Goal: Information Seeking & Learning: Learn about a topic

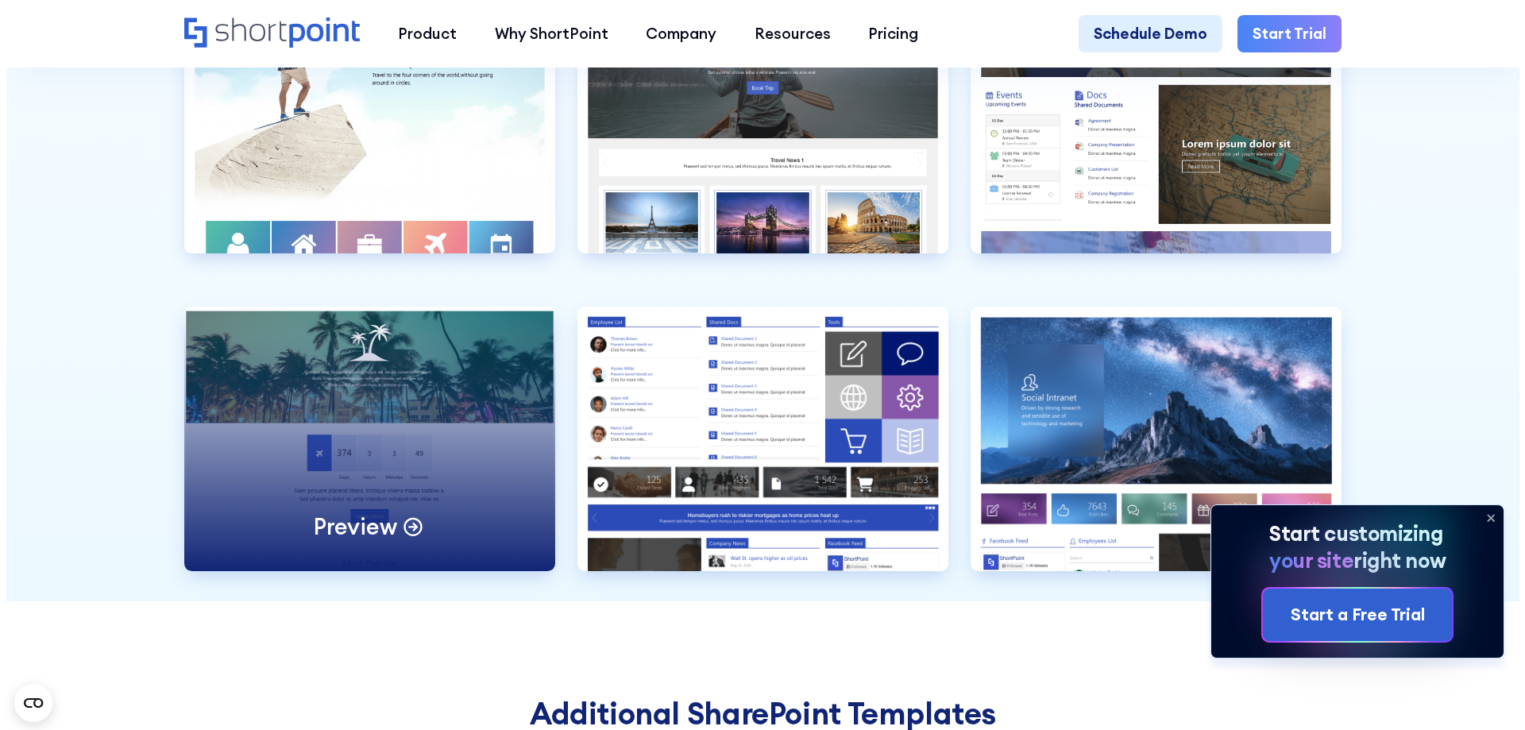
scroll to position [5083, 0]
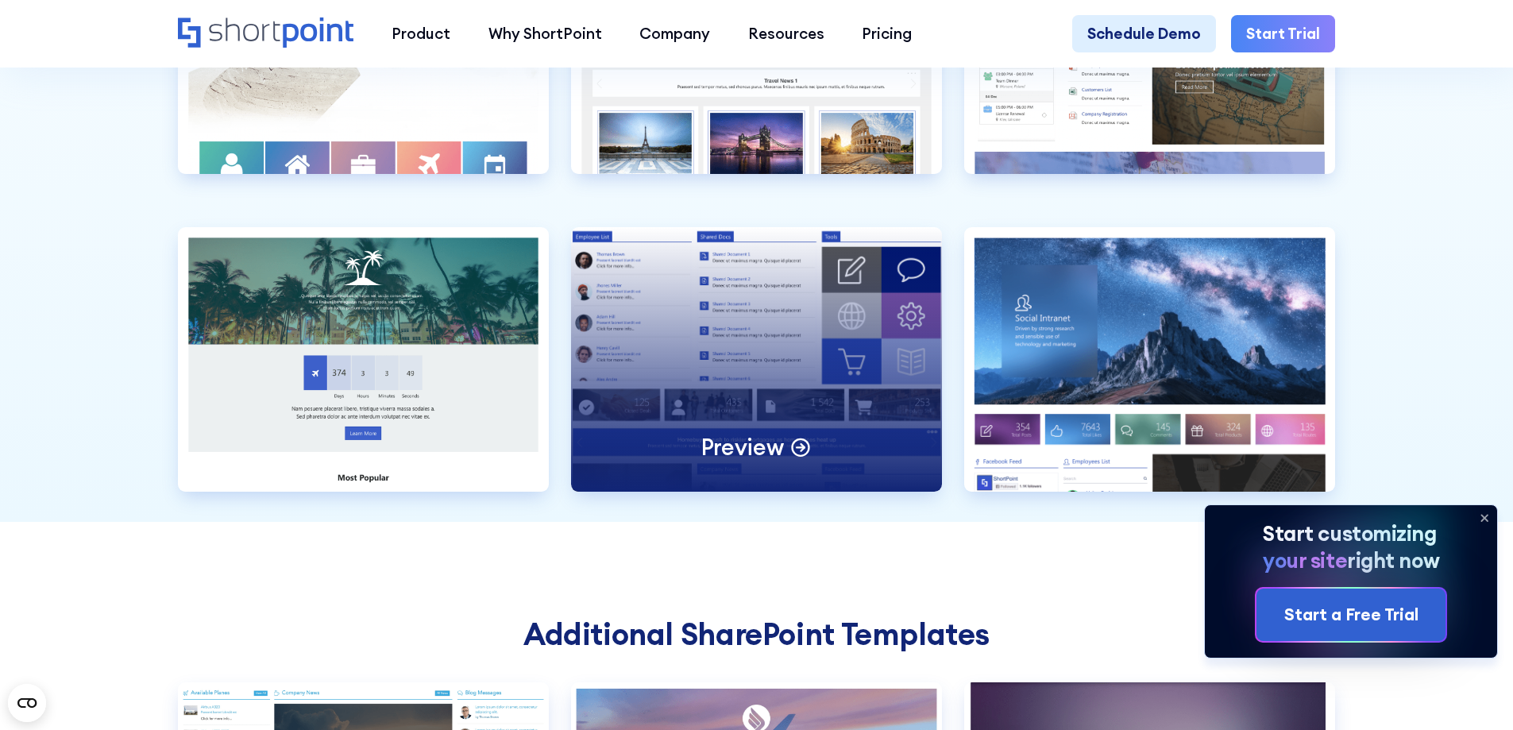
click at [777, 461] on p "Preview" at bounding box center [742, 446] width 83 height 29
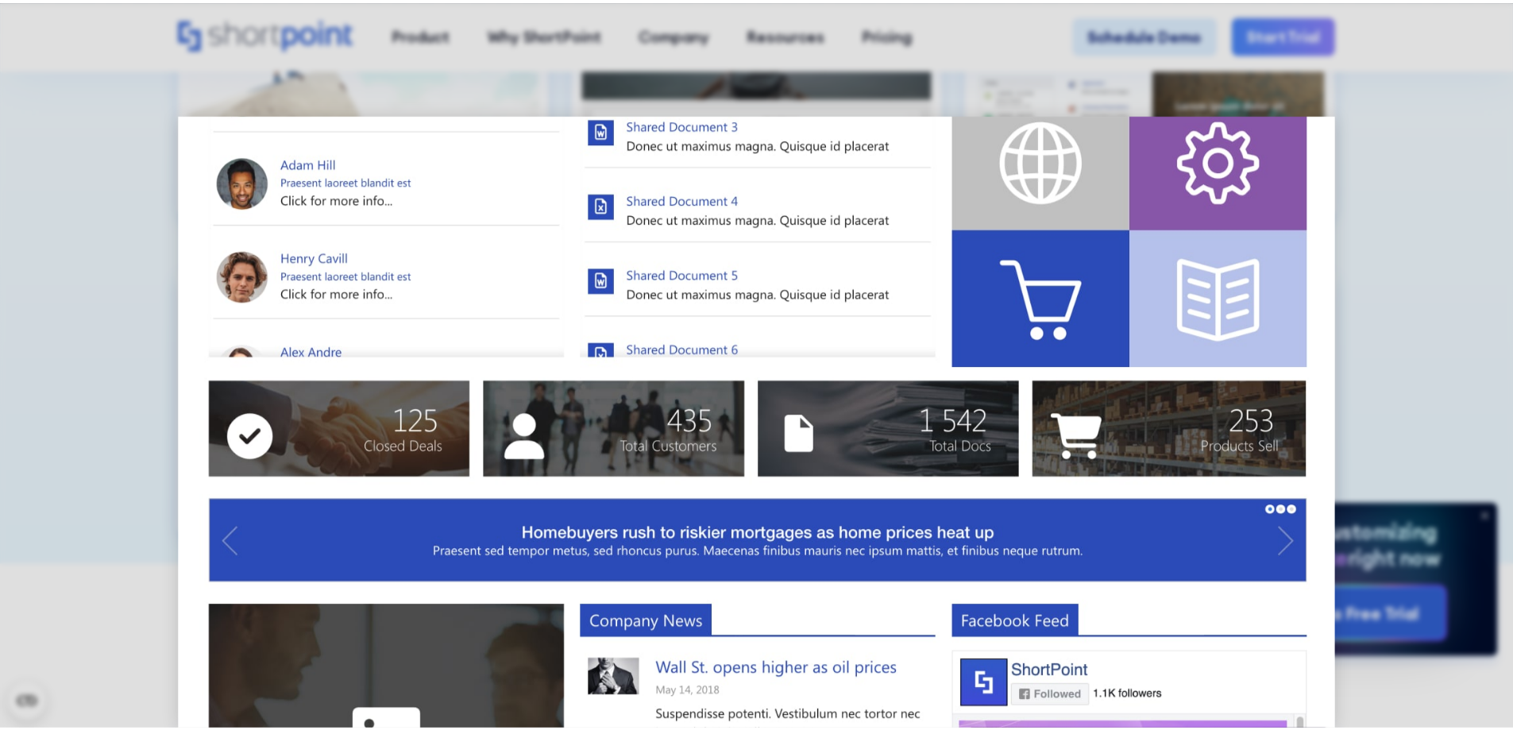
scroll to position [397, 0]
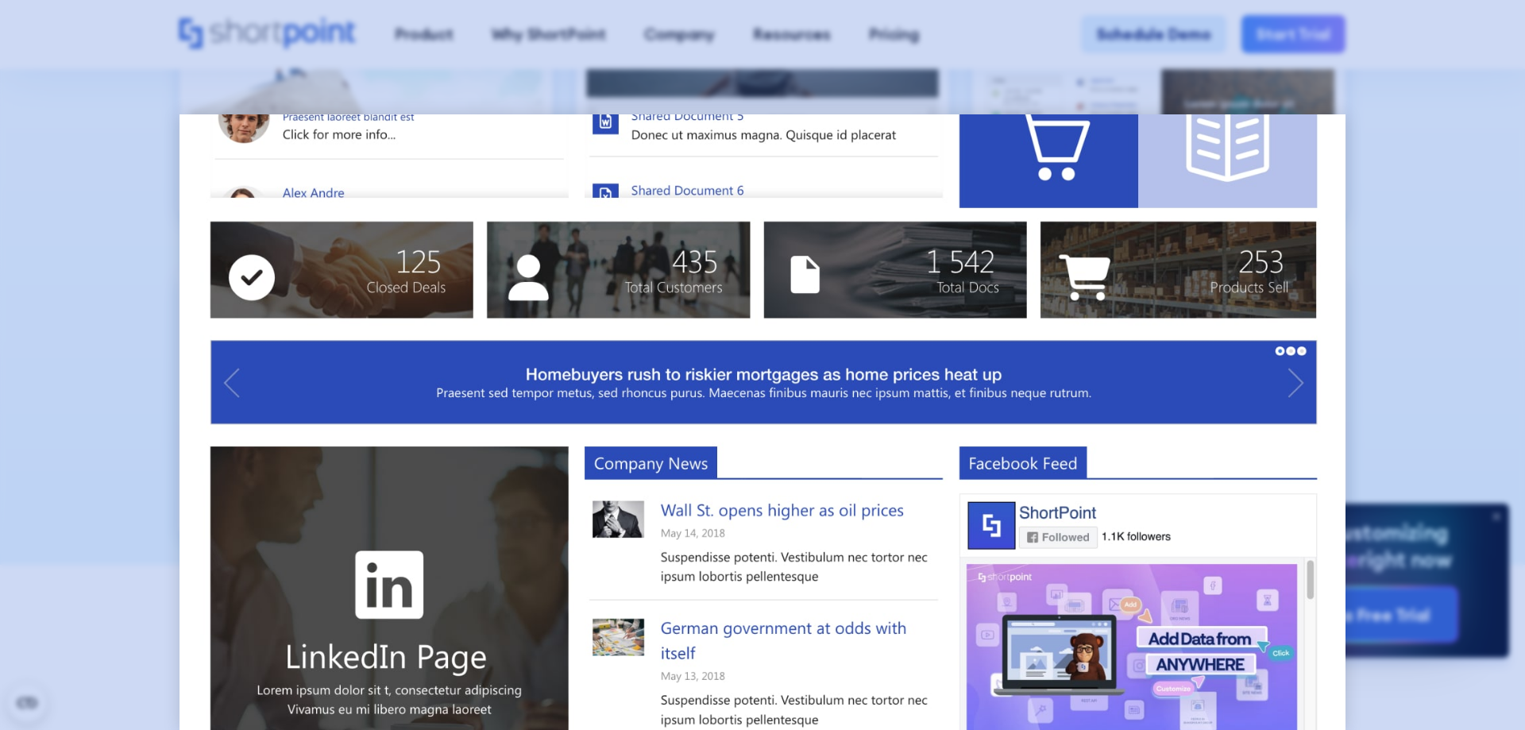
click at [1412, 195] on div at bounding box center [762, 365] width 1525 height 730
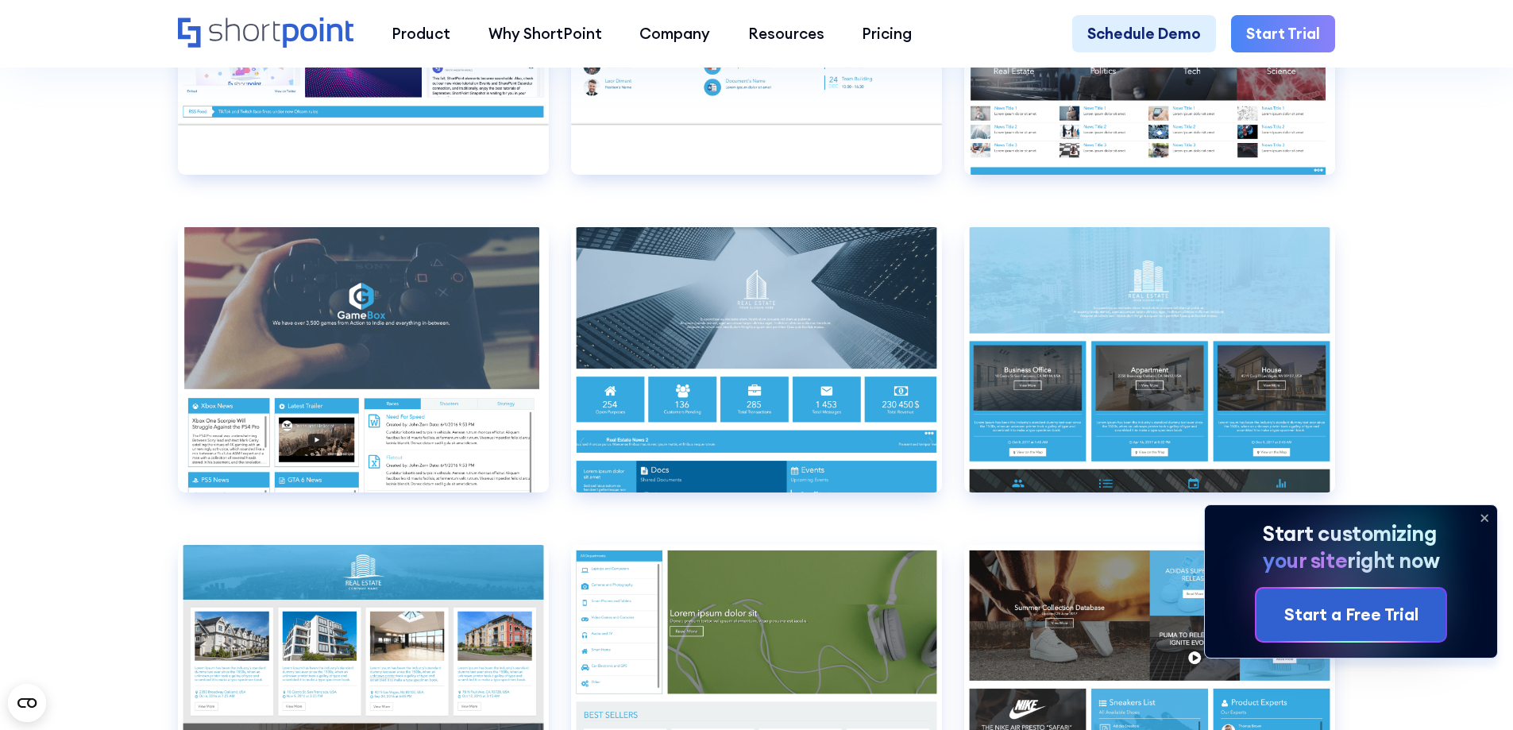
scroll to position [1060, 0]
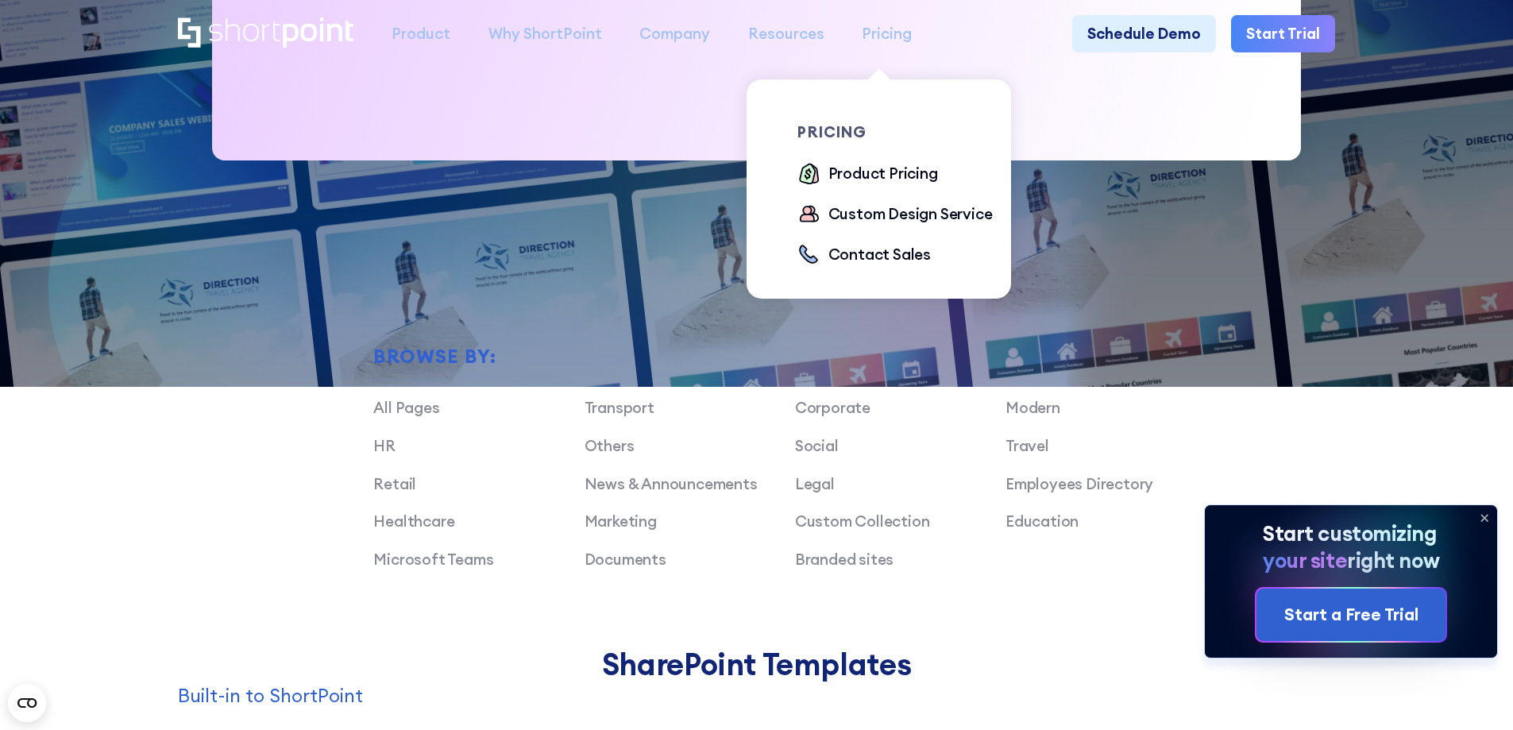
drag, startPoint x: 903, startPoint y: 428, endPoint x: 857, endPoint y: 61, distance: 369.8
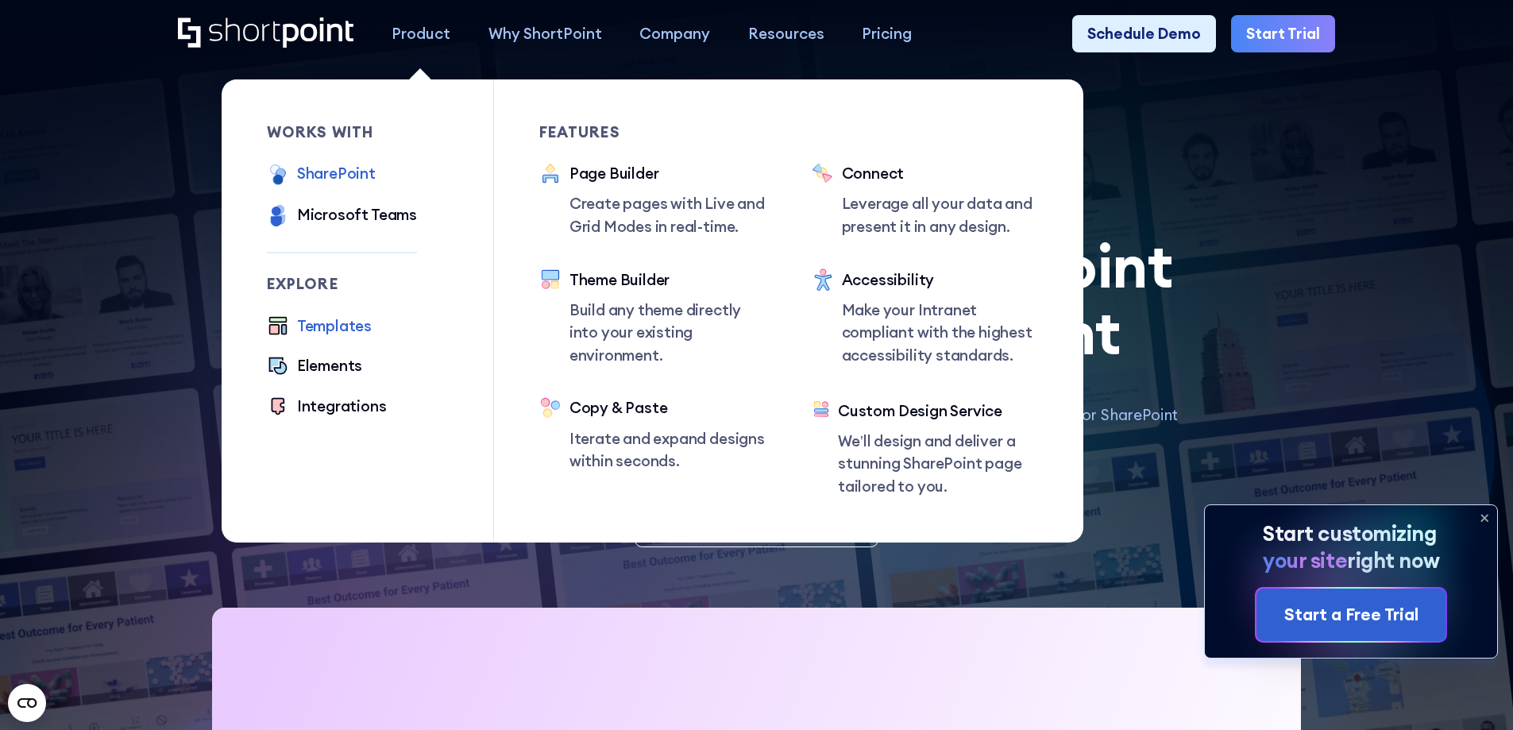
click at [360, 183] on div "SharePoint" at bounding box center [336, 173] width 79 height 23
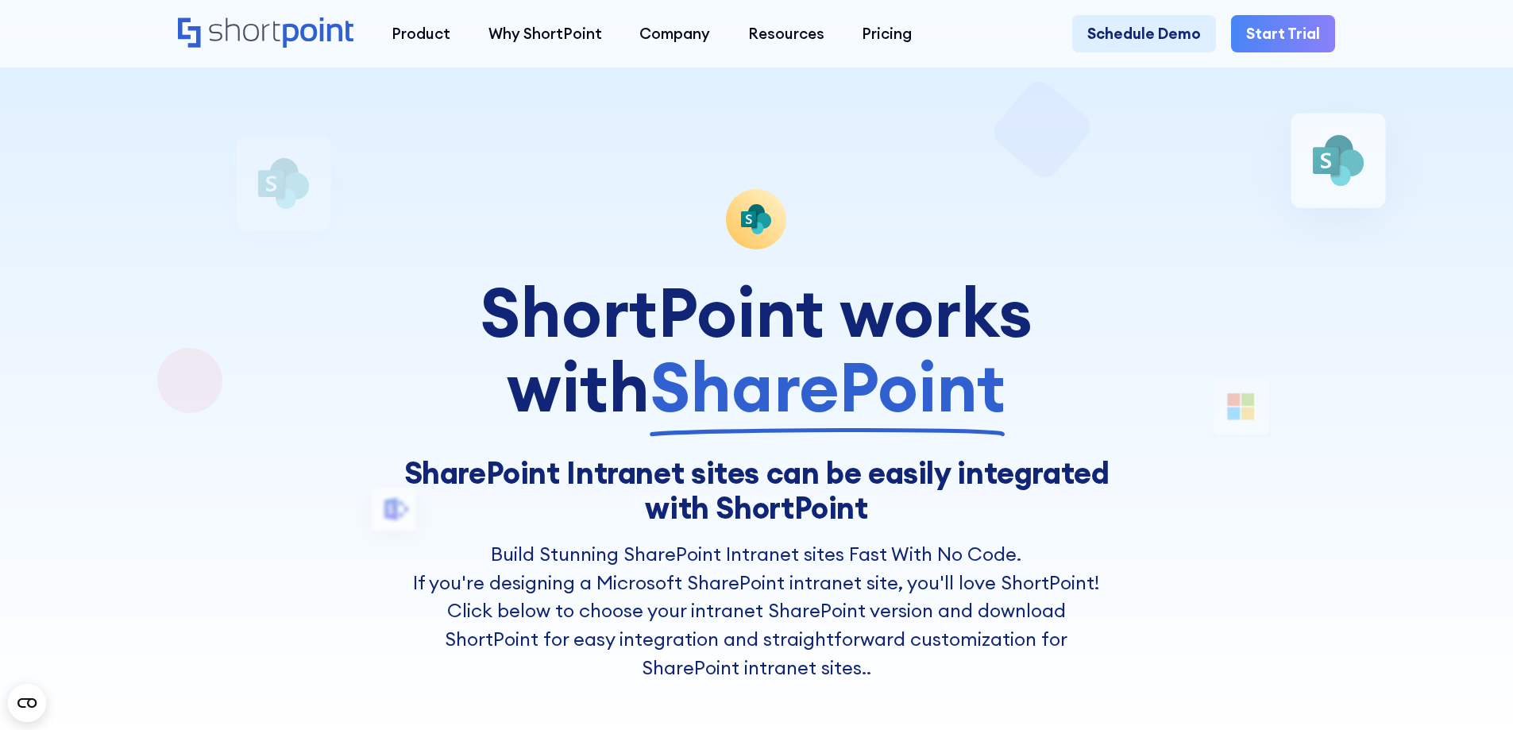
click at [1364, 171] on div at bounding box center [755, 365] width 1361 height 730
click at [1318, 41] on link "Start Trial" at bounding box center [1283, 34] width 104 height 38
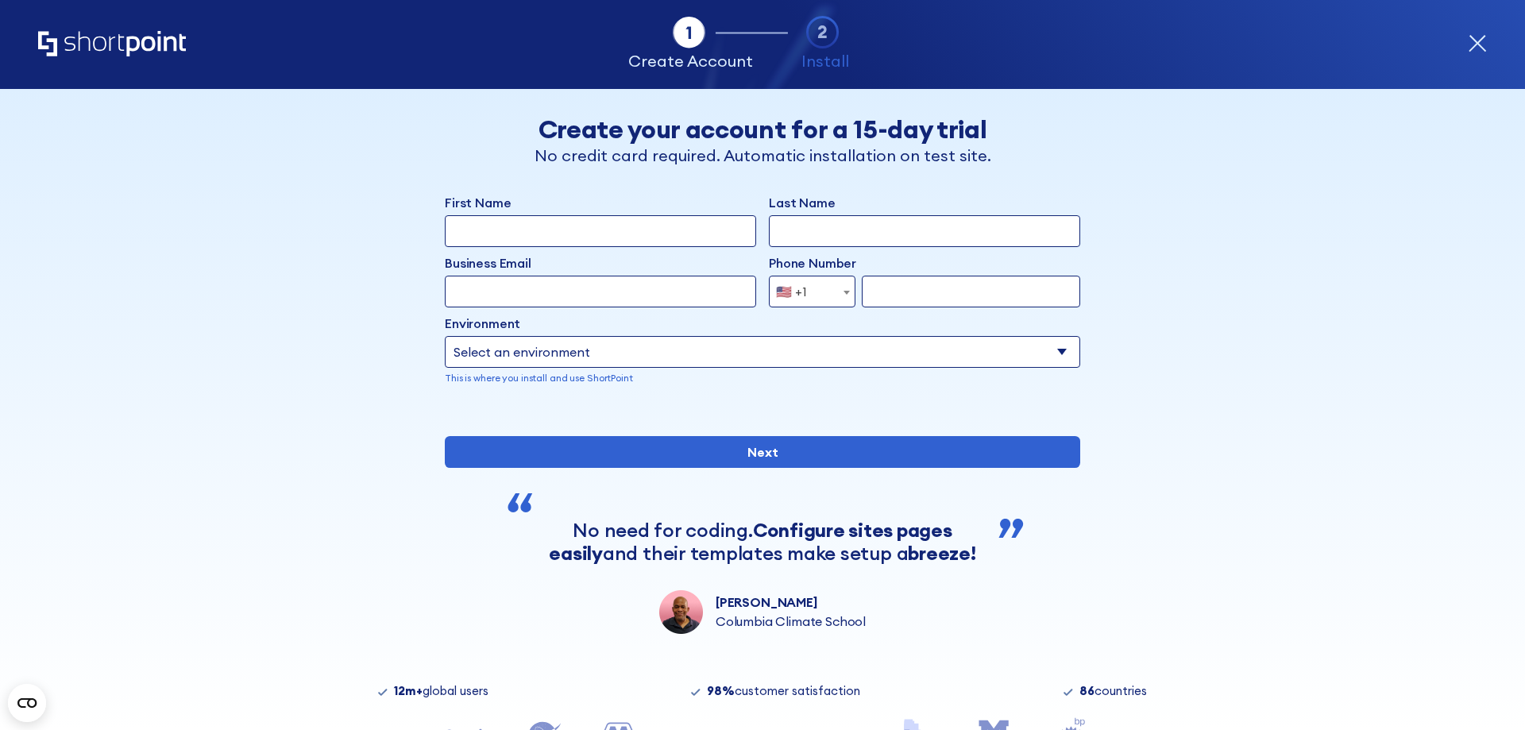
scroll to position [132, 0]
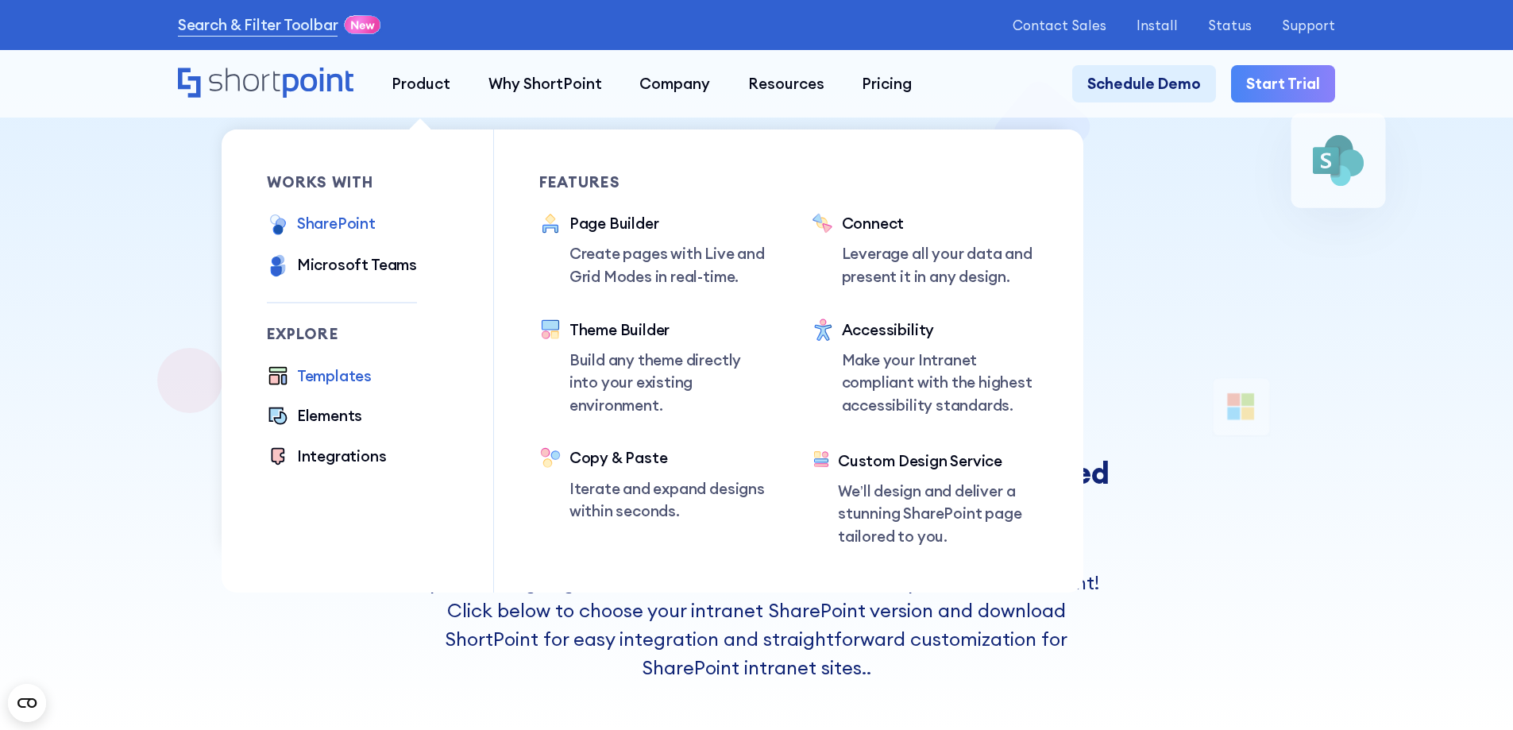
click at [352, 377] on div "Templates" at bounding box center [334, 376] width 75 height 23
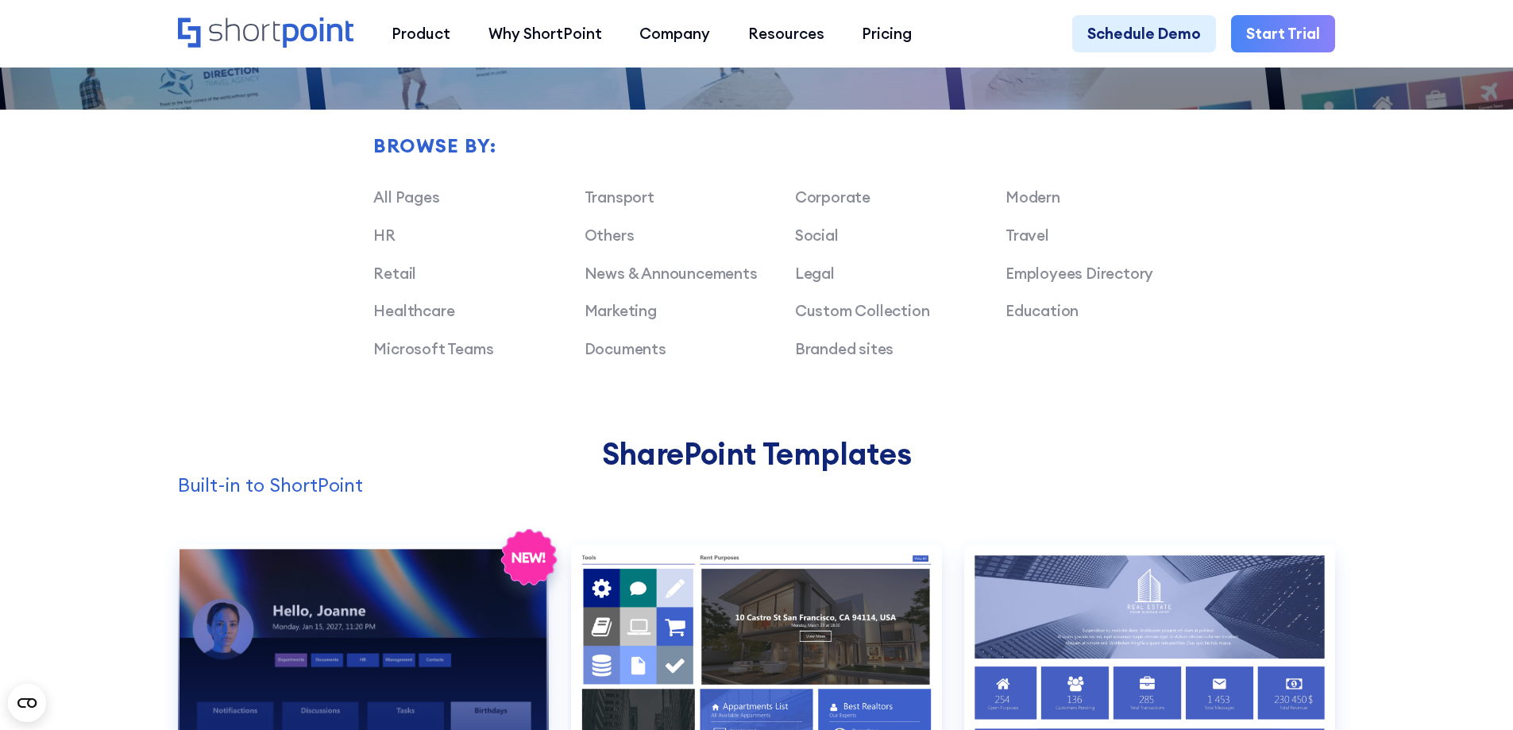
scroll to position [1191, 0]
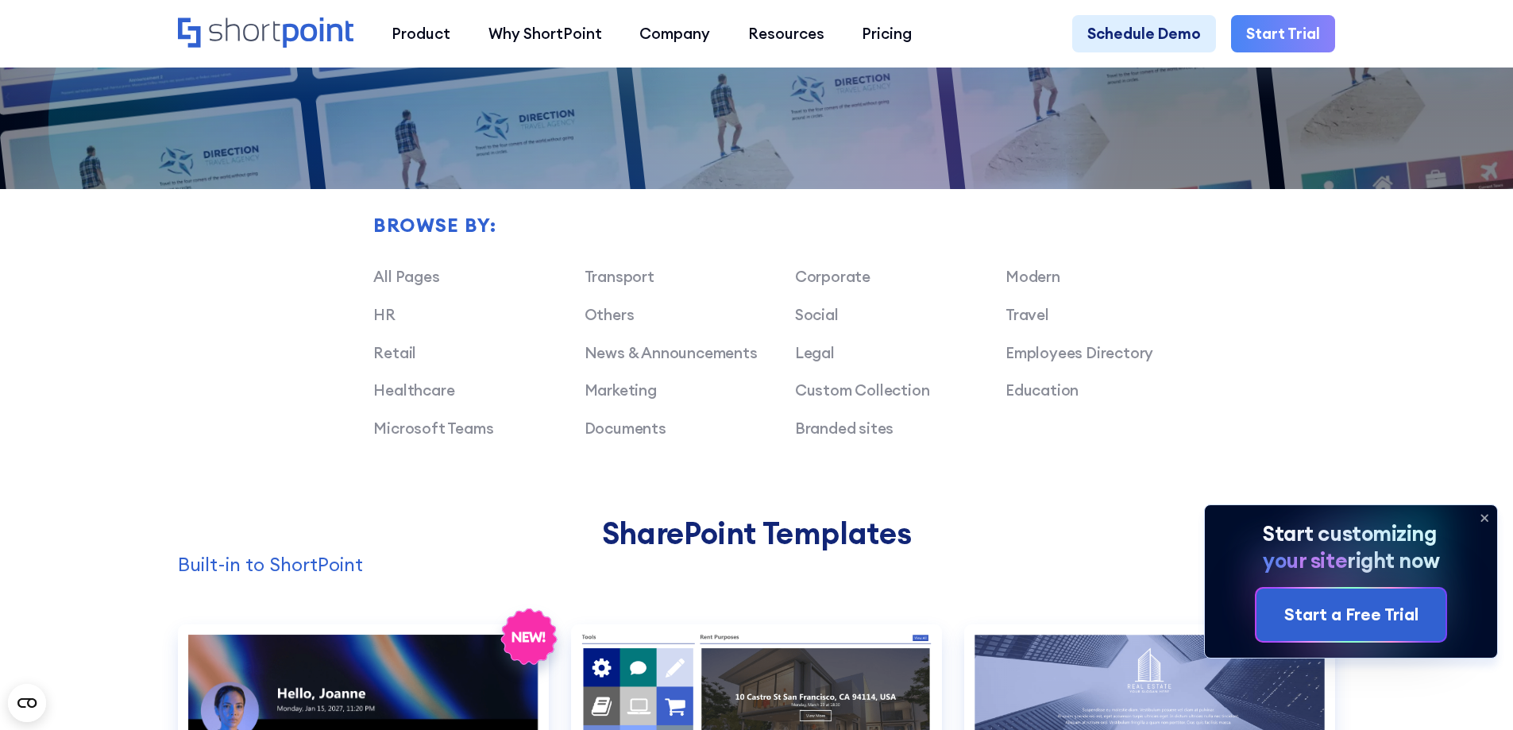
click at [1005, 286] on div "Corporate" at bounding box center [900, 276] width 210 height 23
click at [1017, 286] on link "Modern" at bounding box center [1032, 276] width 55 height 19
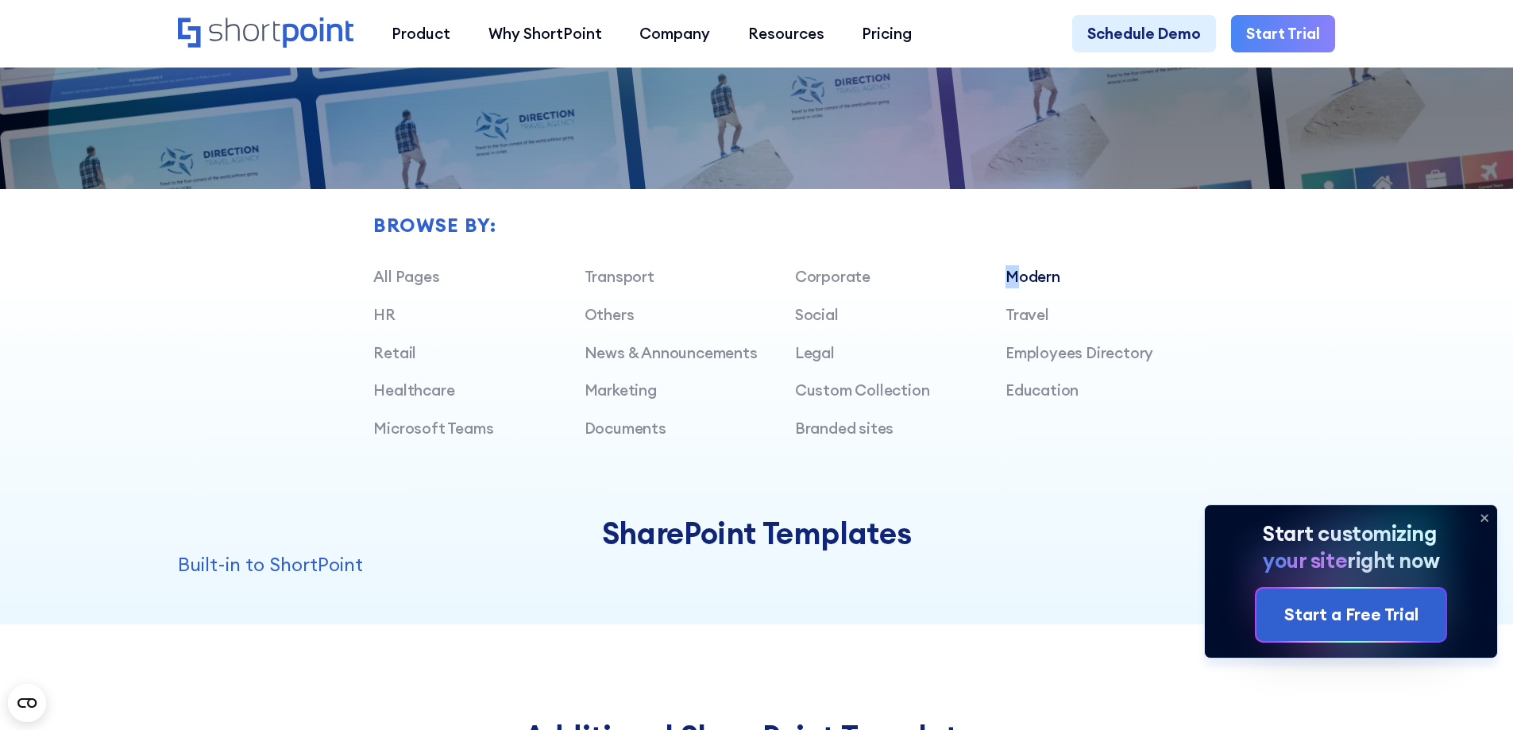
click at [1017, 286] on link "Modern" at bounding box center [1032, 276] width 55 height 19
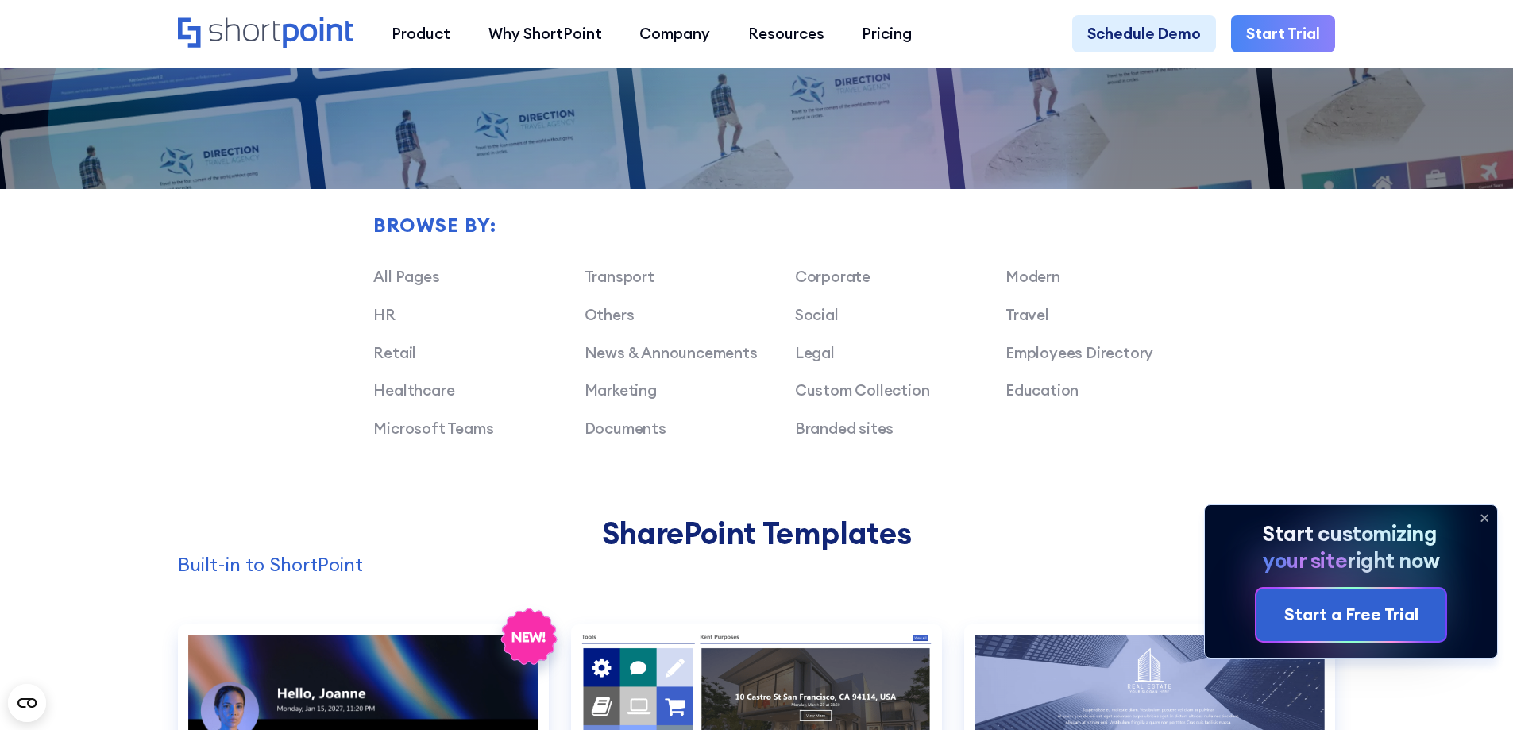
click at [1012, 515] on h2 "SharePoint Templates" at bounding box center [756, 532] width 1157 height 35
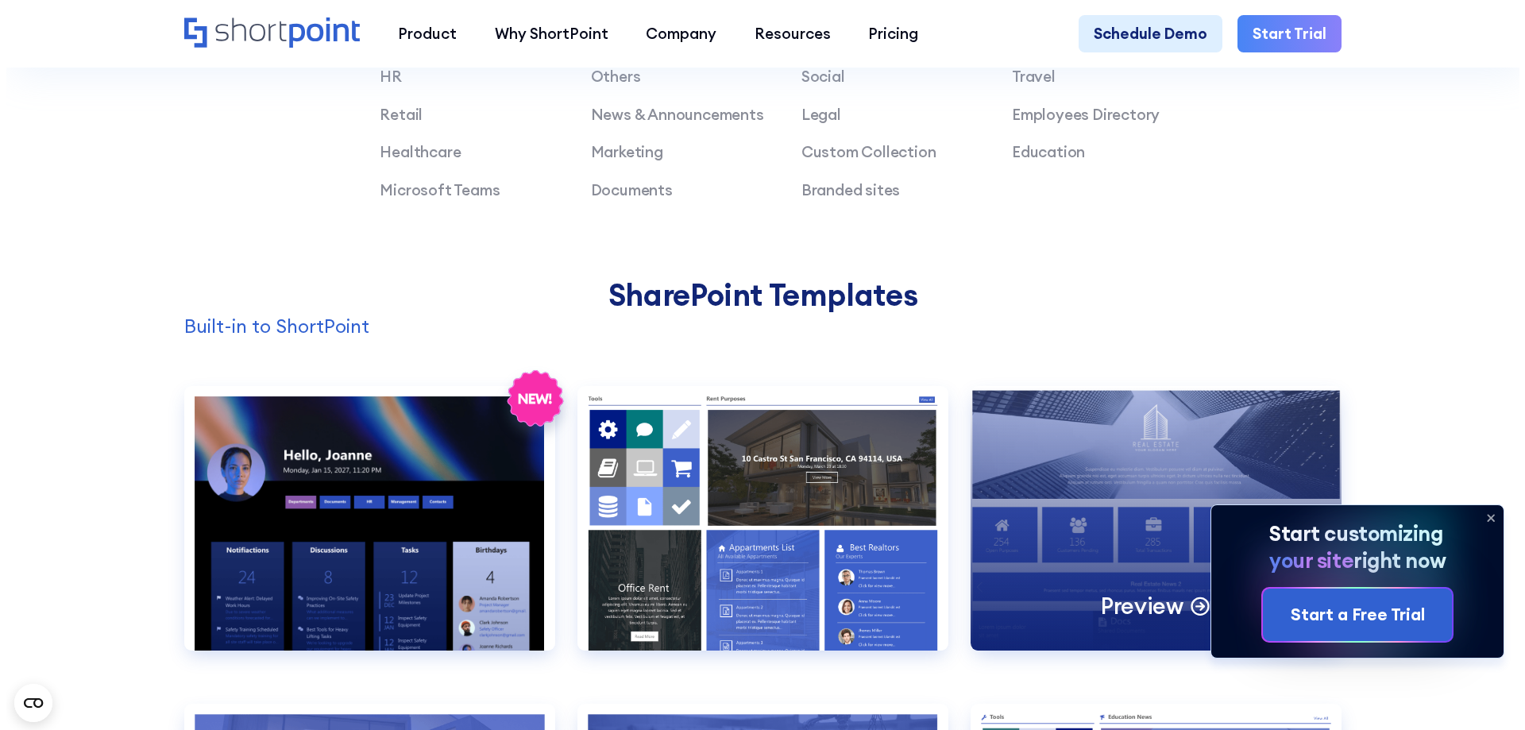
scroll to position [1668, 0]
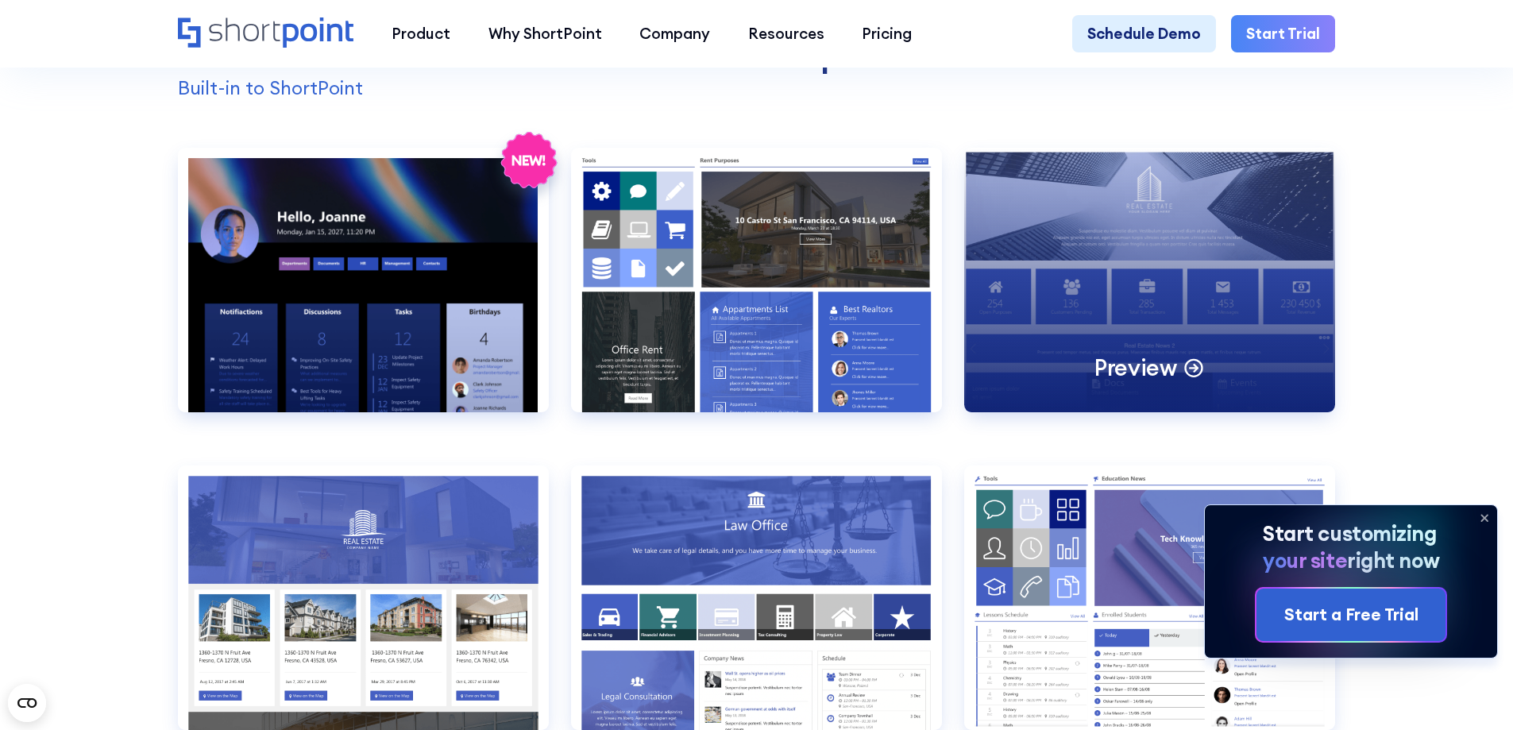
click at [1008, 295] on div "Preview" at bounding box center [1149, 280] width 371 height 264
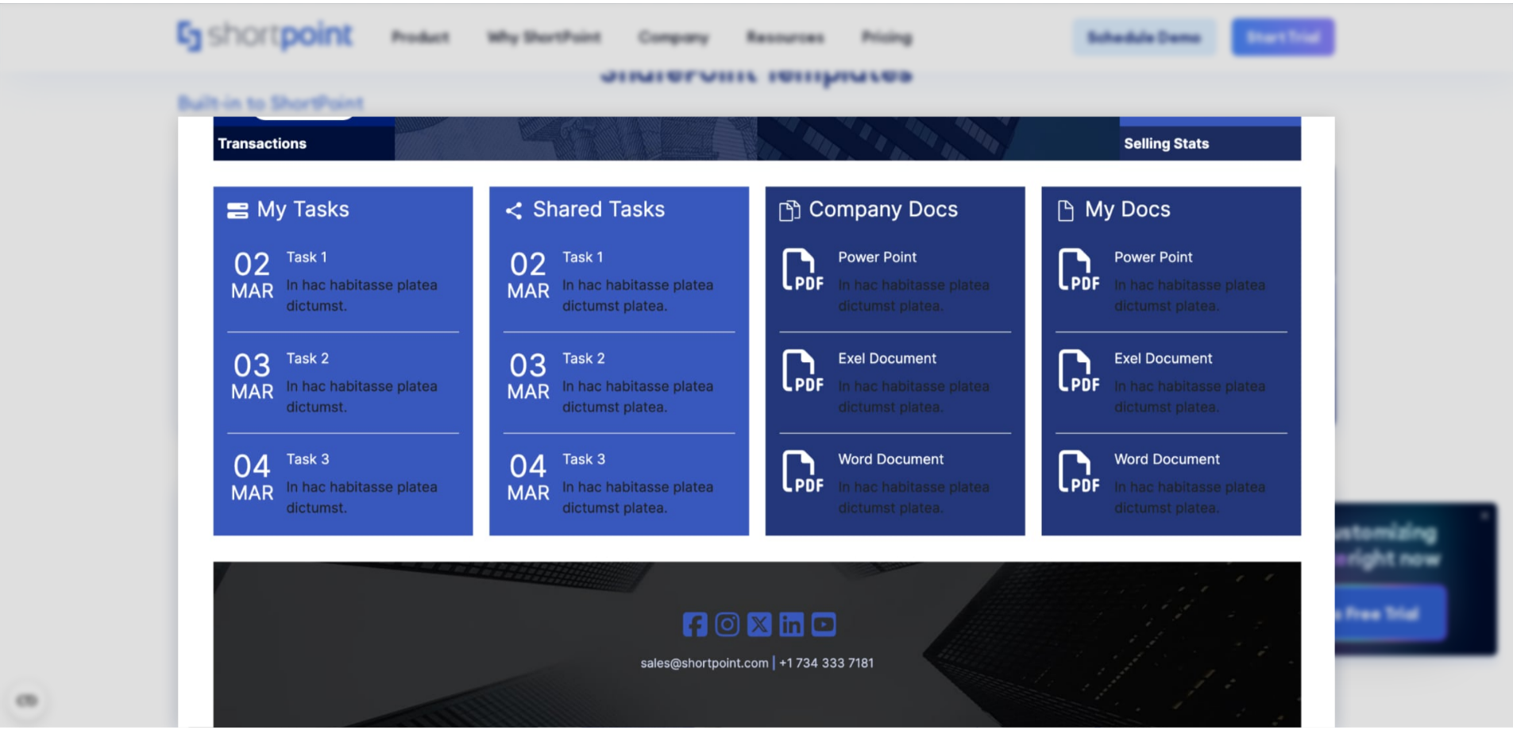
scroll to position [2316, 0]
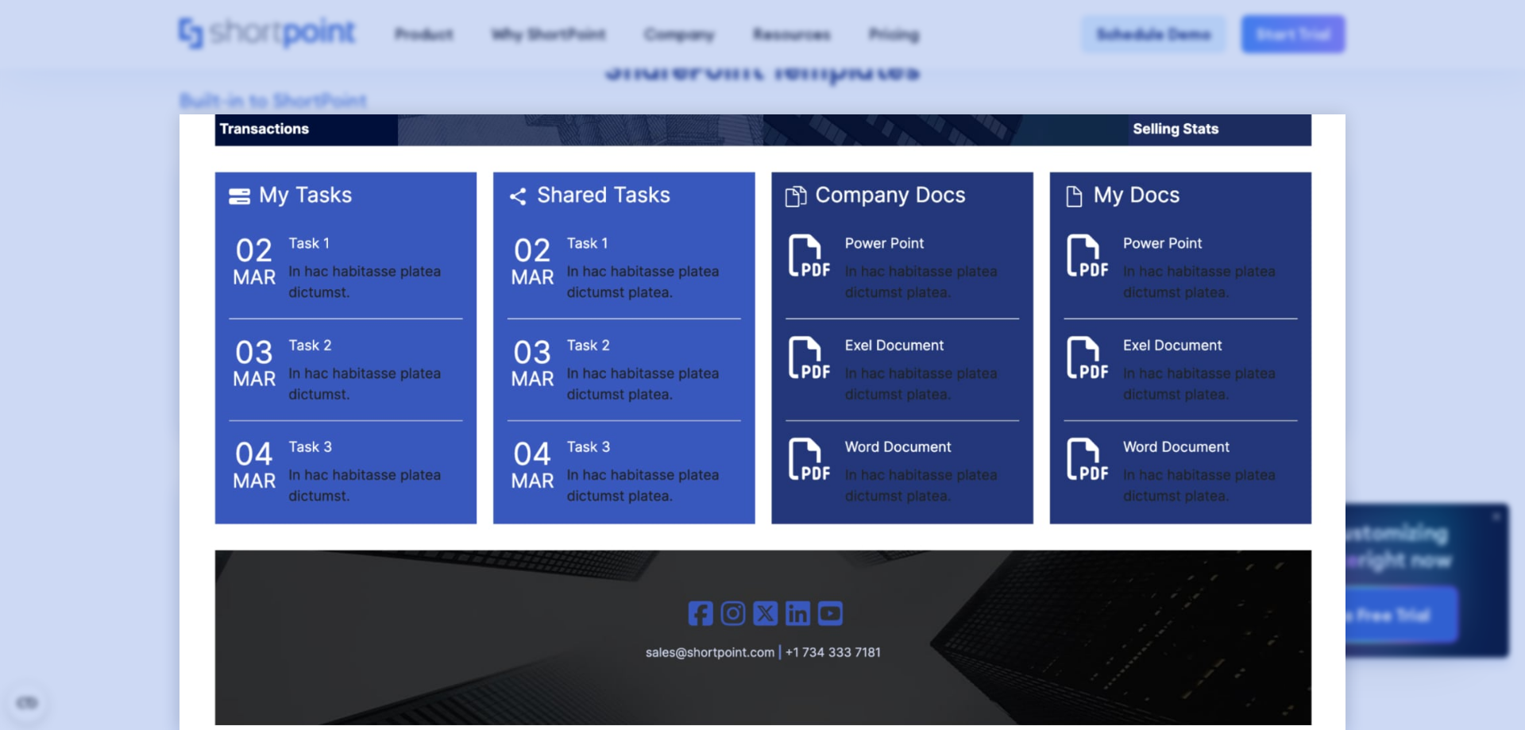
click at [1437, 305] on div at bounding box center [762, 365] width 1525 height 730
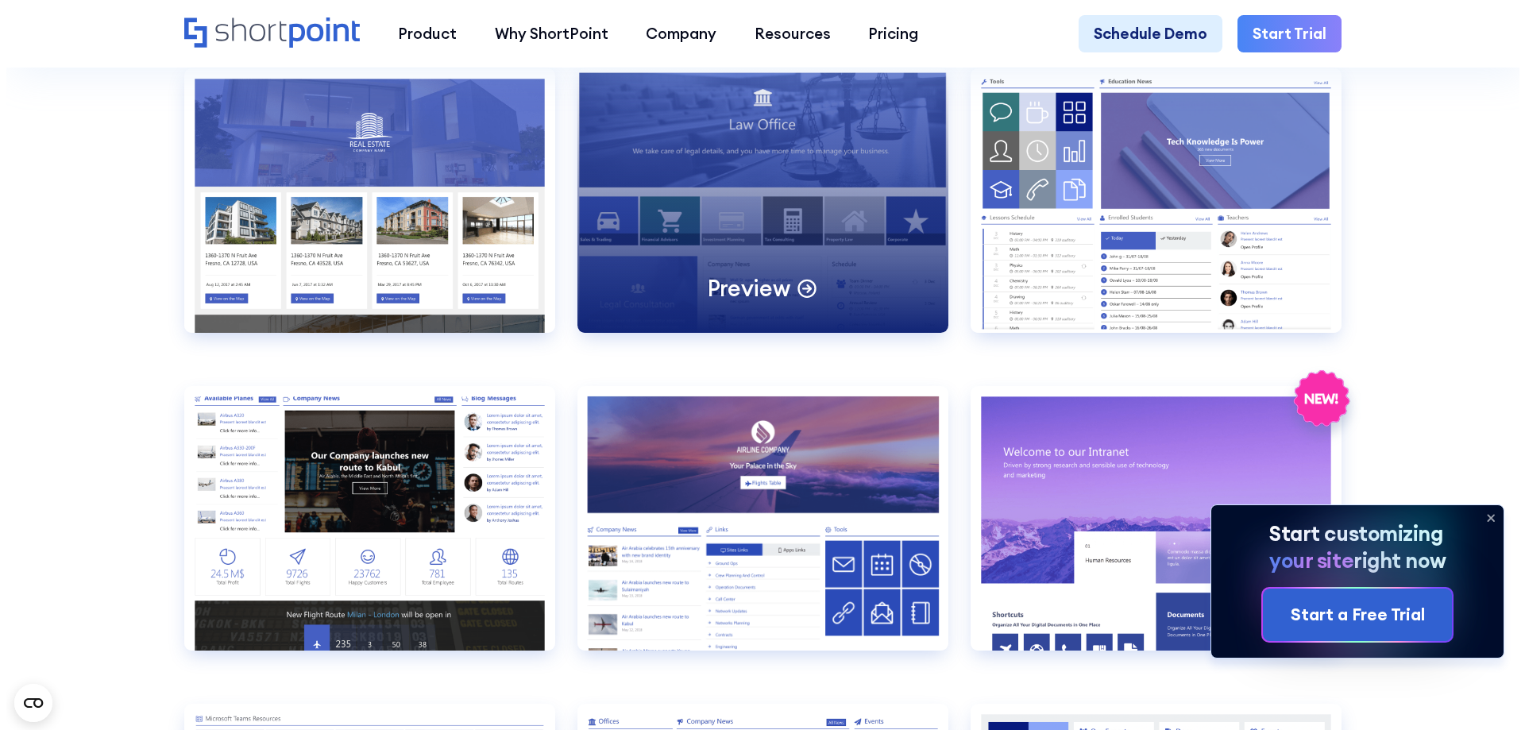
scroll to position [2144, 0]
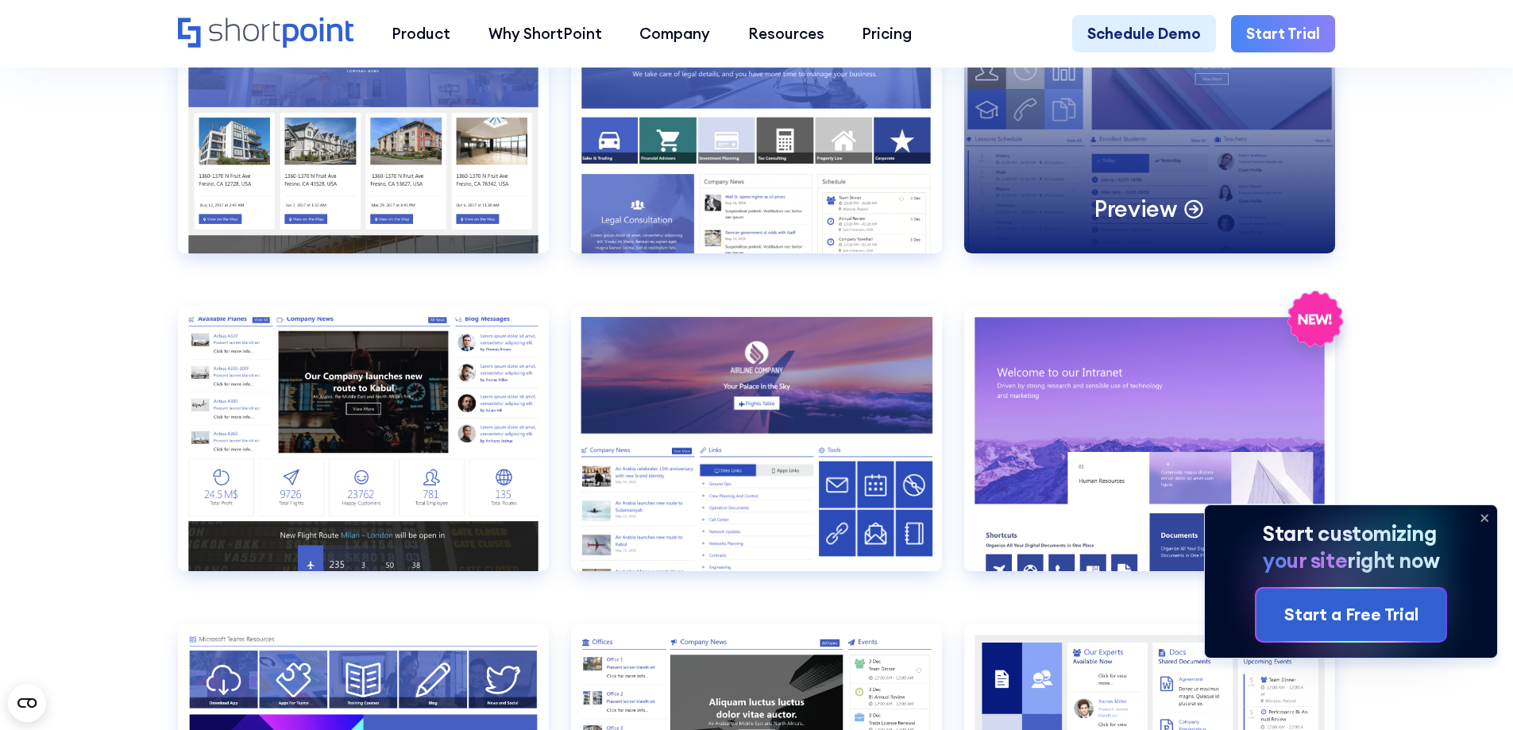
click at [1177, 220] on p "Preview" at bounding box center [1135, 208] width 83 height 29
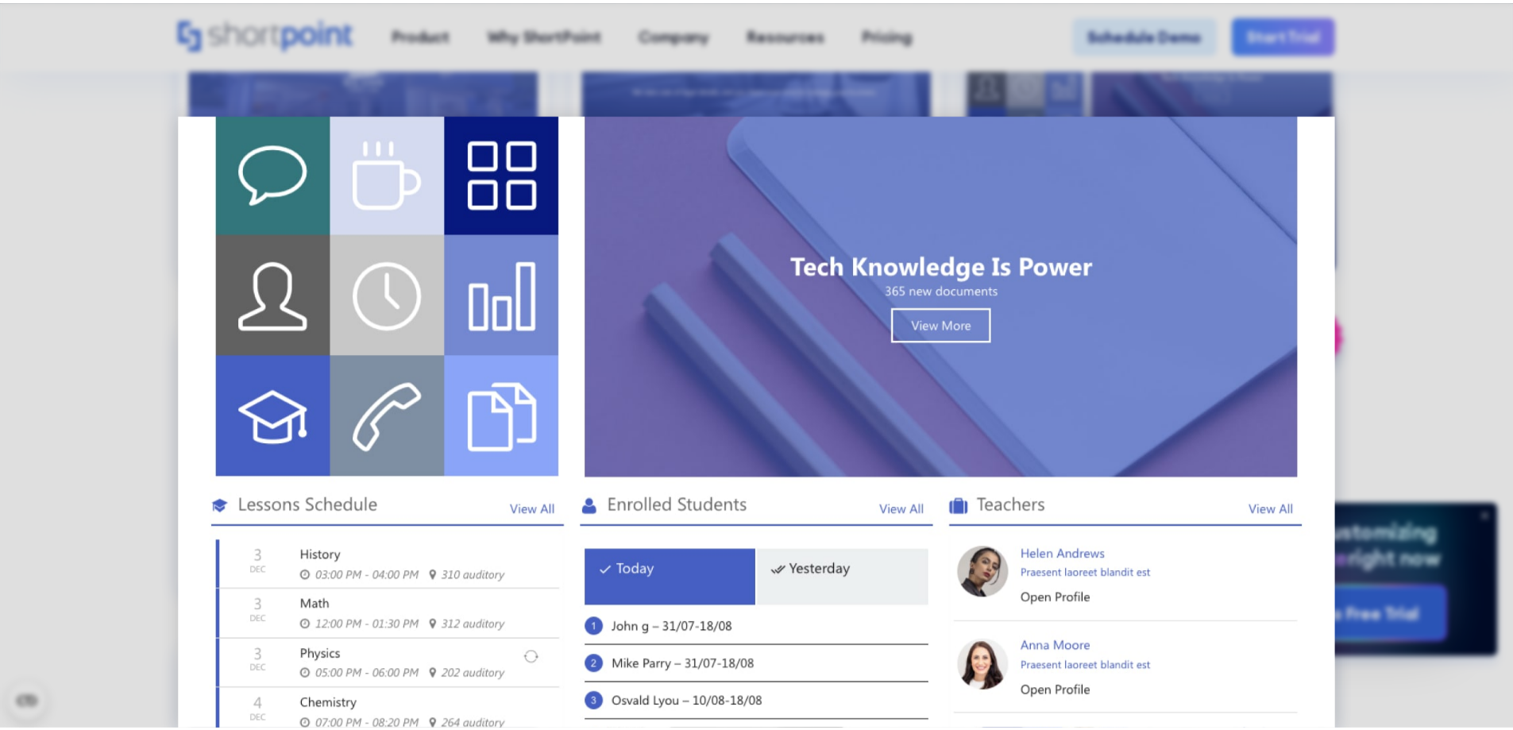
scroll to position [159, 0]
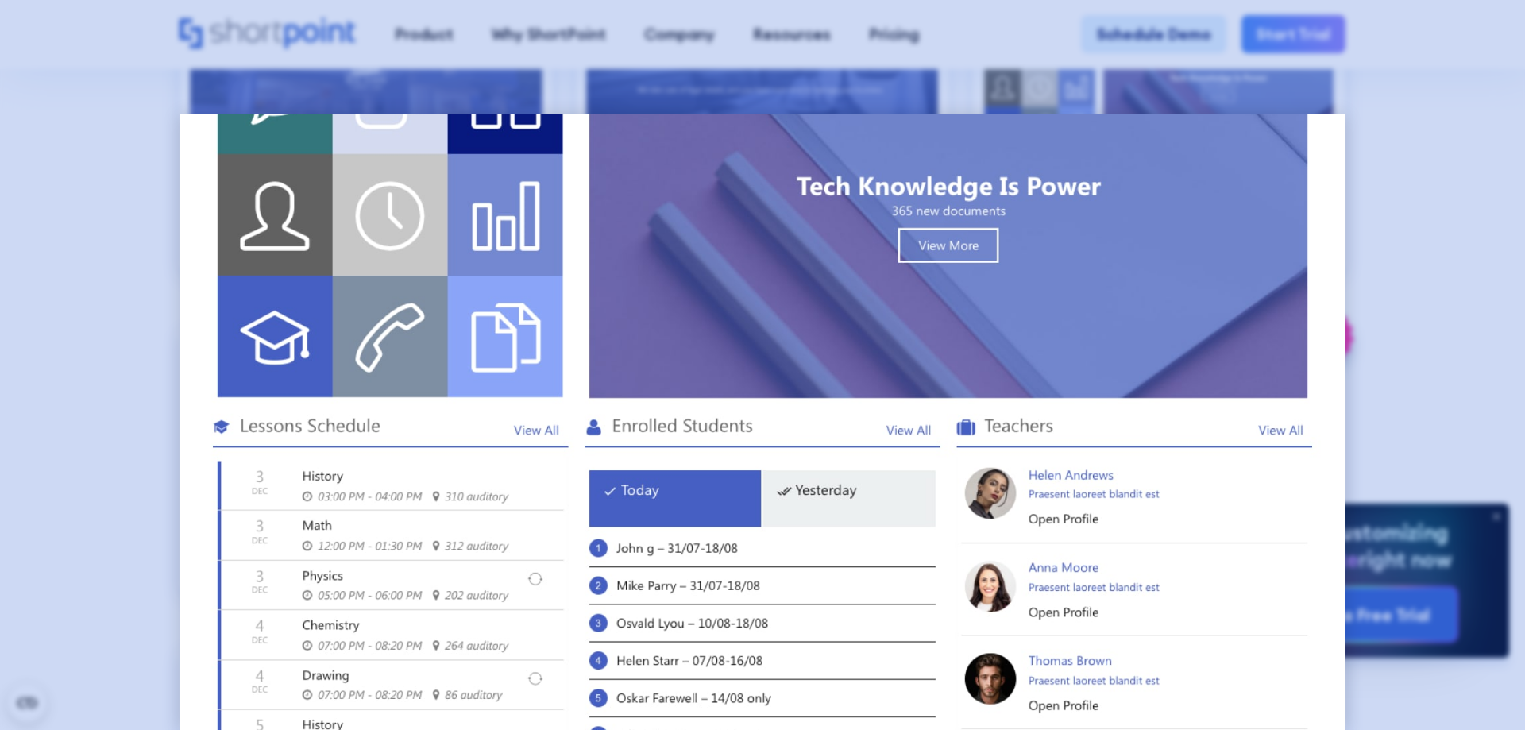
click at [1381, 272] on div at bounding box center [762, 365] width 1525 height 730
